Goal: Task Accomplishment & Management: Manage account settings

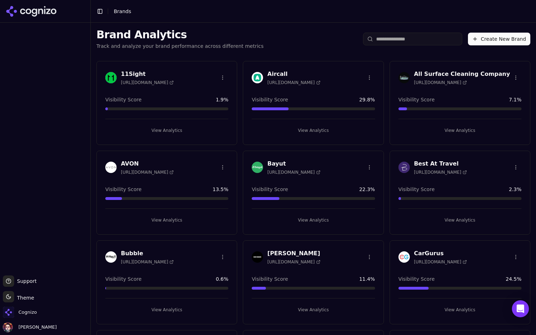
click at [409, 35] on input "search" at bounding box center [412, 39] width 99 height 13
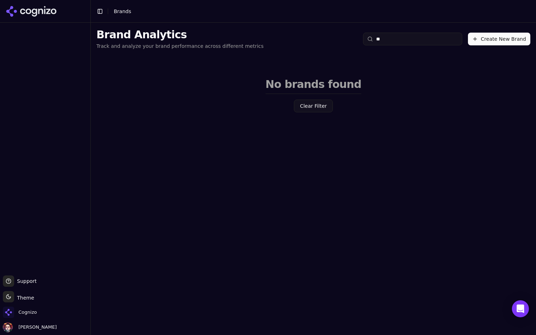
type input "*"
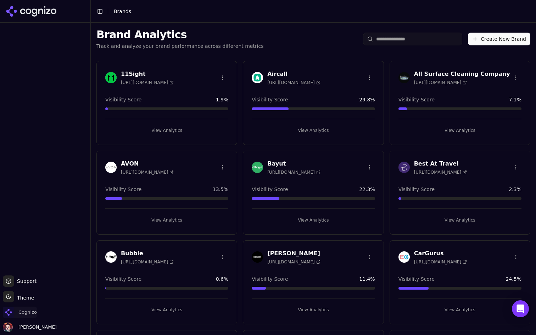
click at [24, 312] on span "Cognizo" at bounding box center [27, 312] width 18 height 6
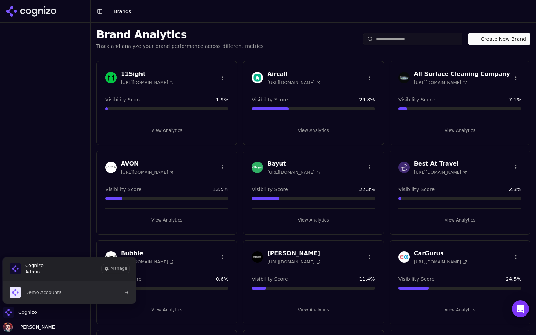
click at [75, 292] on button "Demo Accounts" at bounding box center [69, 292] width 134 height 23
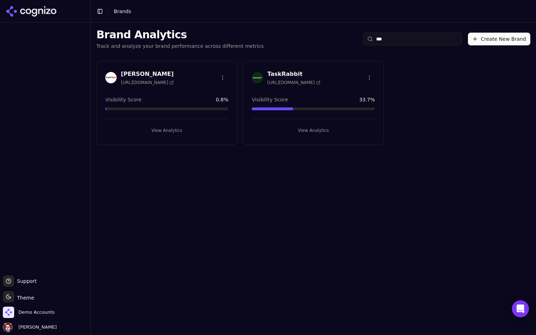
type input "***"
click at [200, 133] on button "View Analytics" at bounding box center [166, 130] width 123 height 11
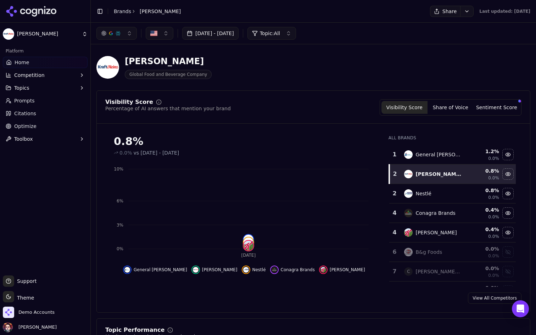
click at [38, 60] on link "Home" at bounding box center [45, 62] width 85 height 11
click at [32, 315] on span "Demo Accounts" at bounding box center [36, 312] width 36 height 6
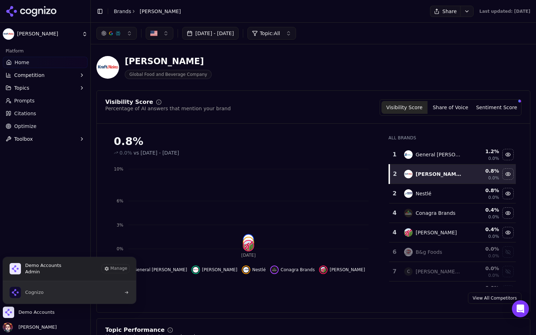
click at [66, 290] on button "Cognizo" at bounding box center [69, 292] width 134 height 23
